Goal: Find specific page/section: Find specific page/section

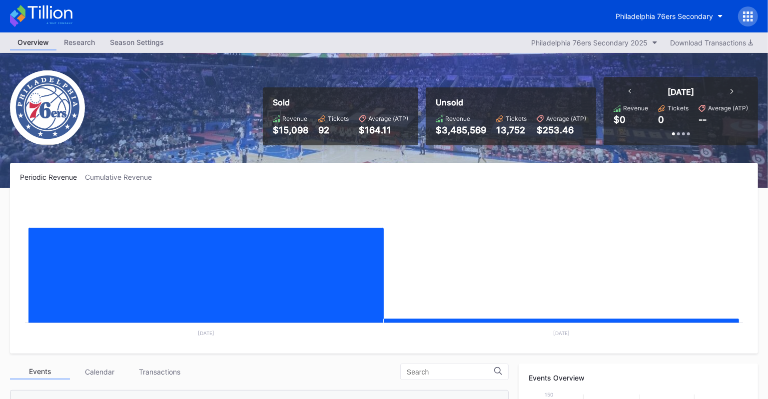
click at [750, 18] on icon at bounding box center [748, 16] width 10 height 10
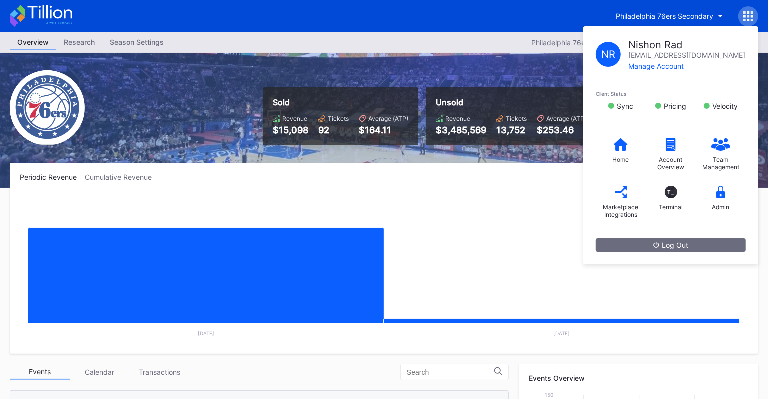
click at [55, 14] on icon at bounding box center [41, 16] width 62 height 22
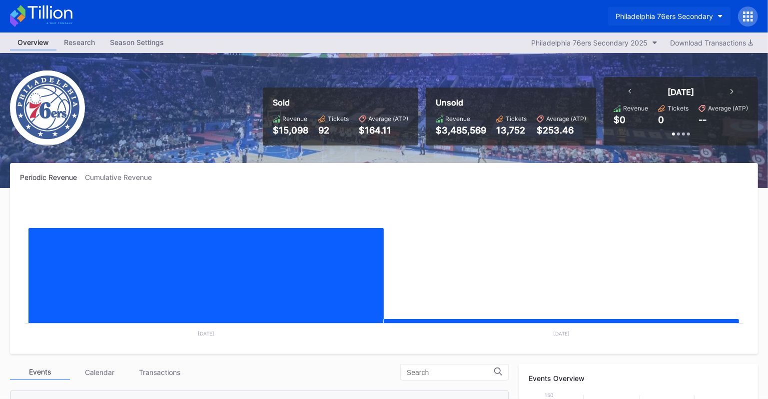
click at [705, 16] on div "Philadelphia 76ers Secondary" at bounding box center [664, 16] width 97 height 8
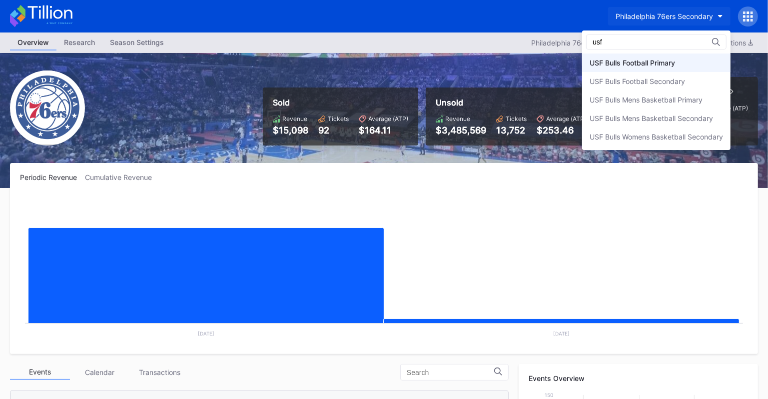
type input "usf"
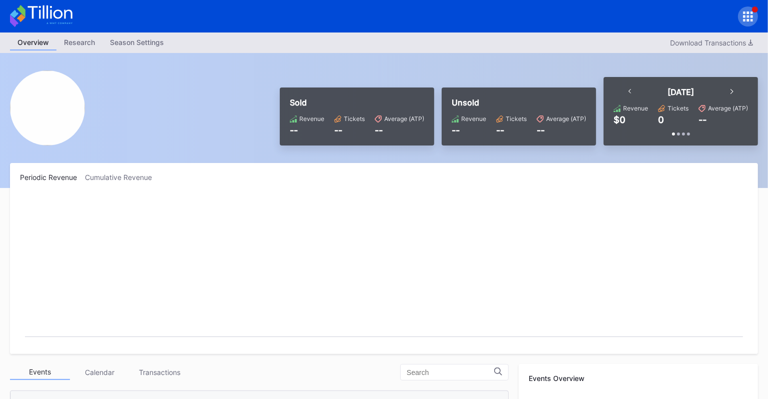
click at [748, 24] on div at bounding box center [748, 16] width 20 height 20
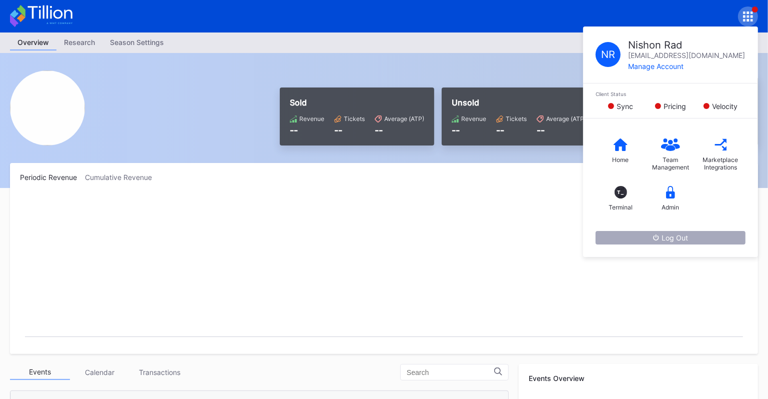
click at [700, 234] on button "Log Out" at bounding box center [671, 237] width 150 height 13
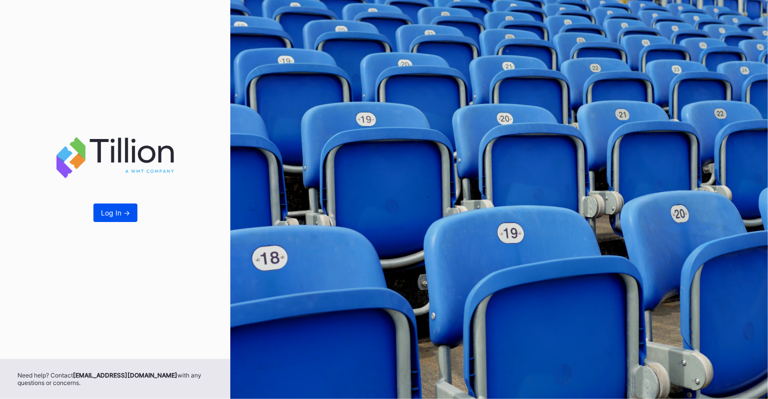
click at [124, 208] on div "Log In ->" at bounding box center [115, 212] width 29 height 8
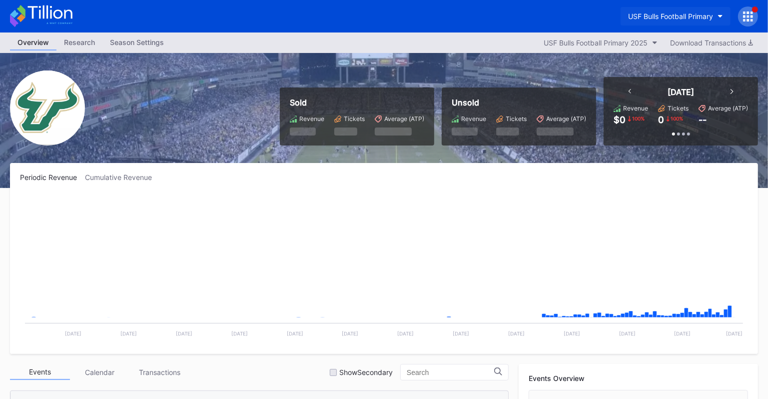
click at [666, 14] on div "USF Bulls Football Primary" at bounding box center [670, 16] width 85 height 8
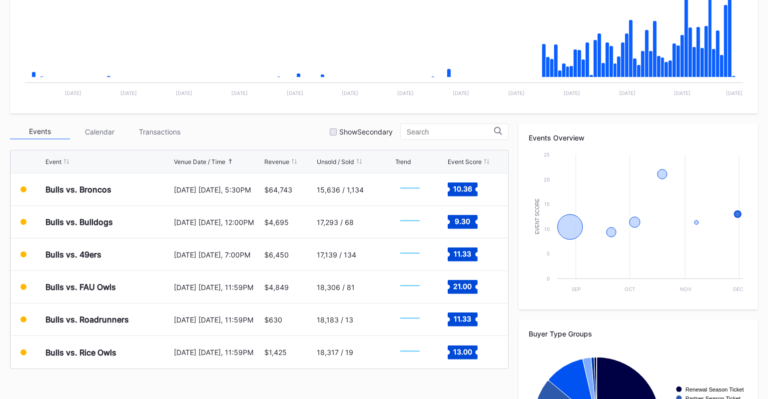
scroll to position [241, 0]
click at [151, 129] on div "Transactions" at bounding box center [160, 130] width 60 height 15
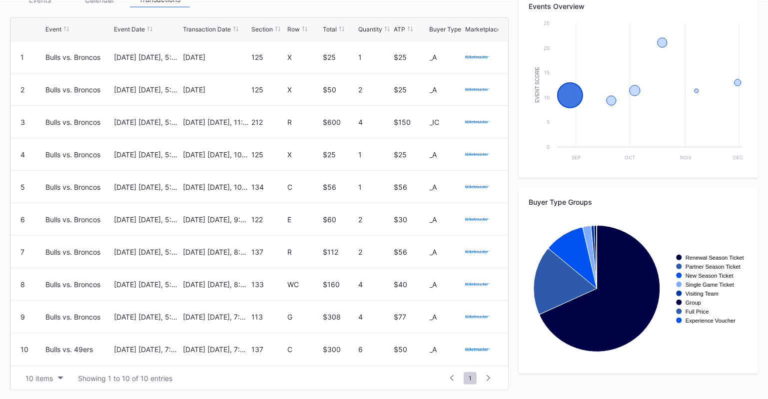
scroll to position [372, 0]
